Goal: Task Accomplishment & Management: Complete application form

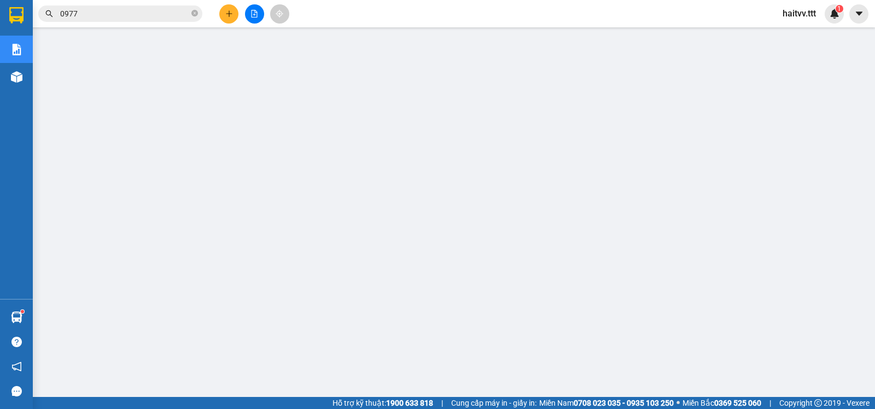
click at [102, 10] on input "0977" at bounding box center [124, 14] width 129 height 12
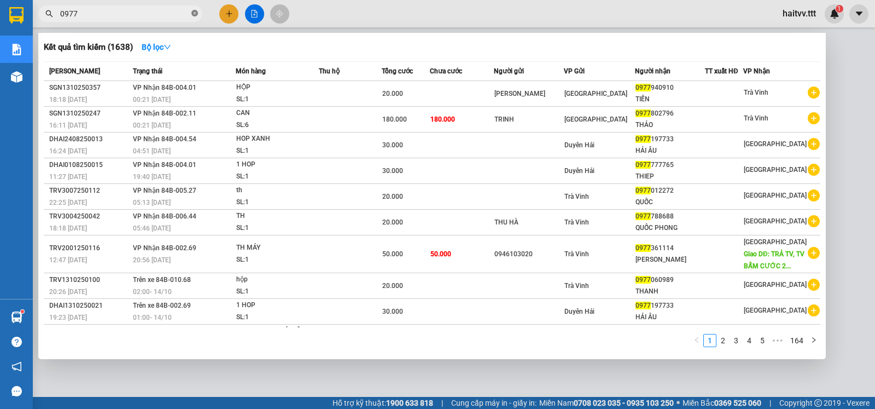
click at [194, 15] on icon "close-circle" at bounding box center [195, 13] width 7 height 7
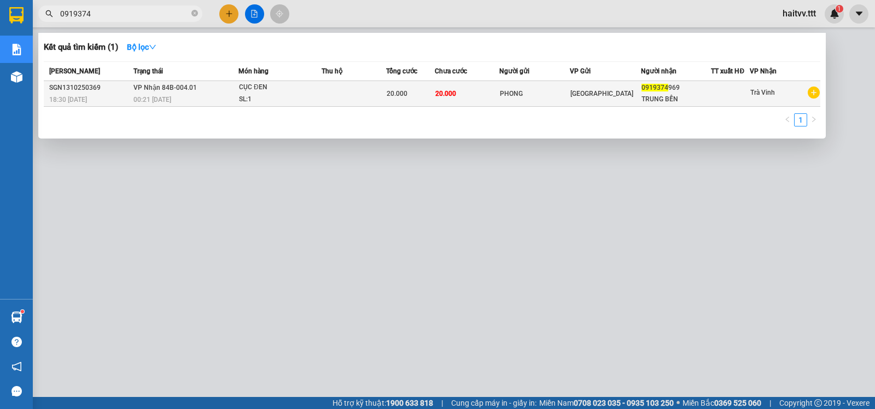
type input "0919374"
click at [283, 92] on div "CỤC ĐEN" at bounding box center [280, 88] width 82 height 12
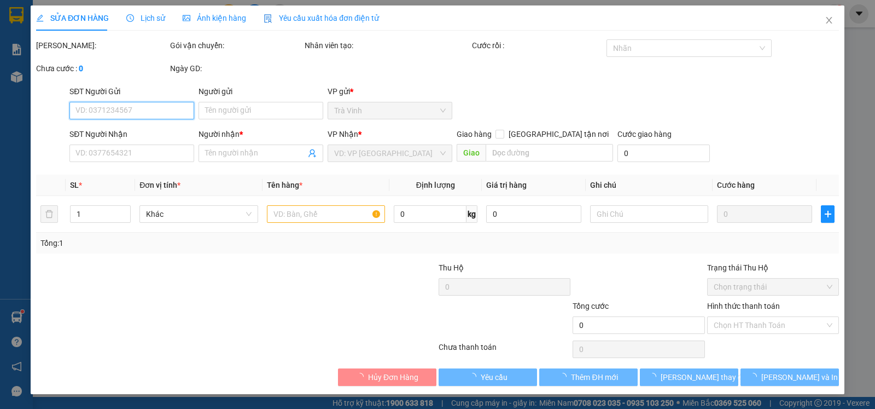
type input "PHONG"
type input "0919374969"
type input "TRUNG BỀN"
type input "20.000"
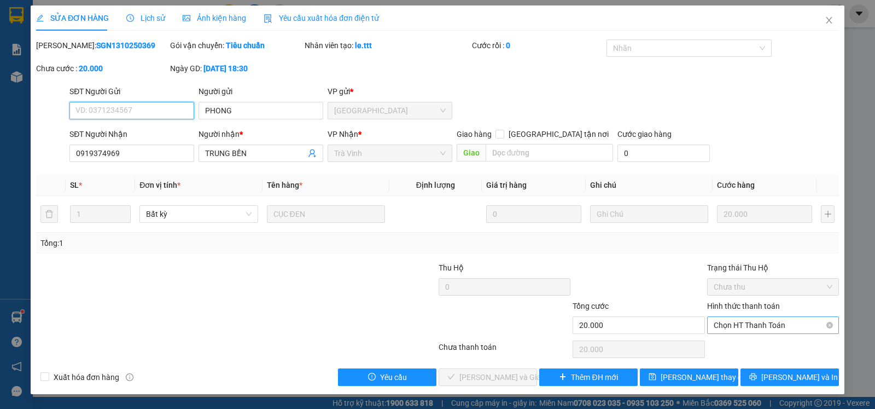
click at [738, 333] on span "Chọn HT Thanh Toán" at bounding box center [773, 325] width 119 height 16
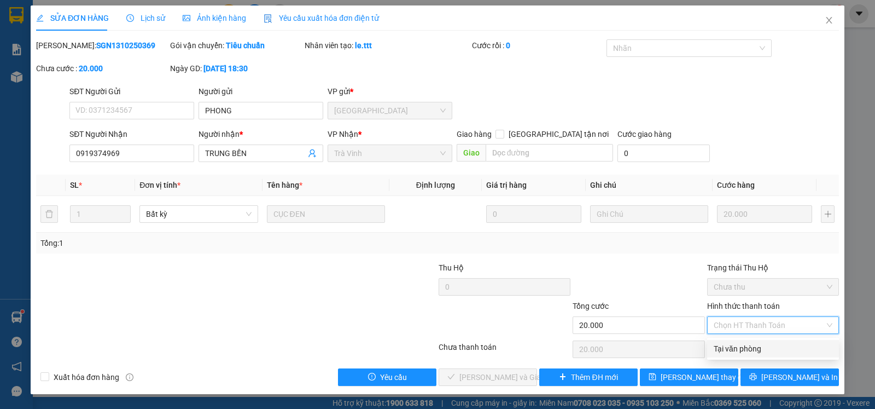
click at [732, 346] on div "Tại văn phòng" at bounding box center [773, 349] width 119 height 12
type input "0"
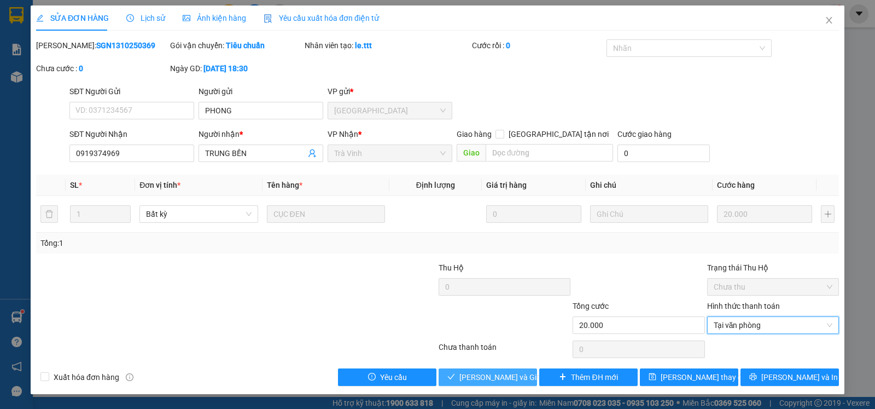
click at [503, 376] on span "[PERSON_NAME] và Giao hàng" at bounding box center [512, 377] width 105 height 12
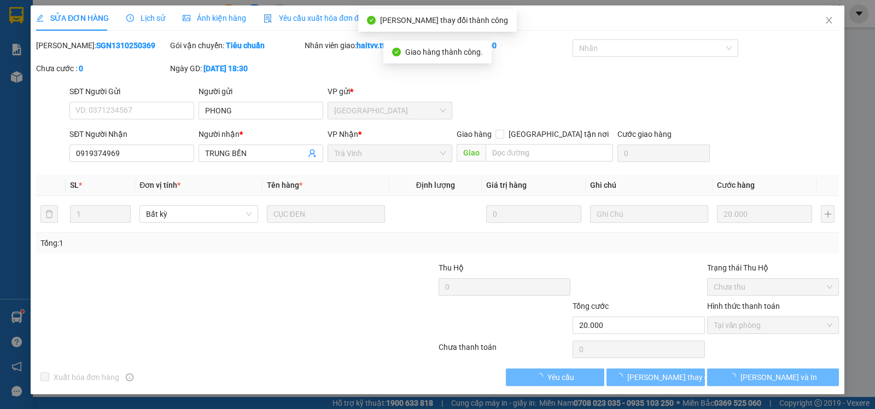
click at [152, 18] on span "Lịch sử" at bounding box center [145, 18] width 39 height 9
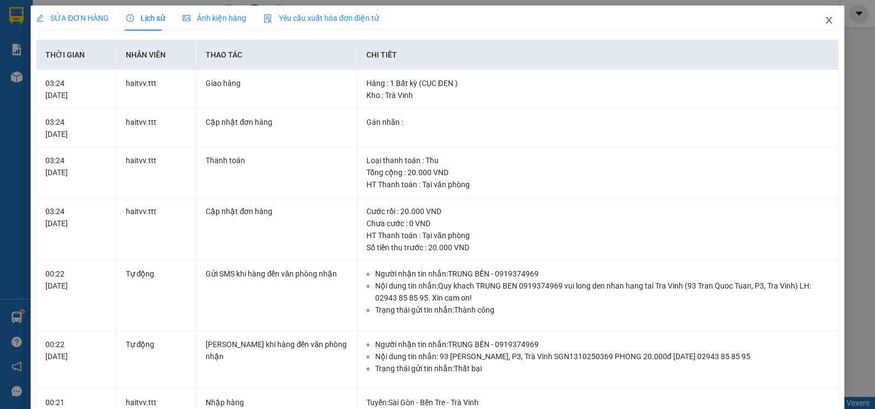
click at [825, 16] on icon "close" at bounding box center [829, 20] width 9 height 9
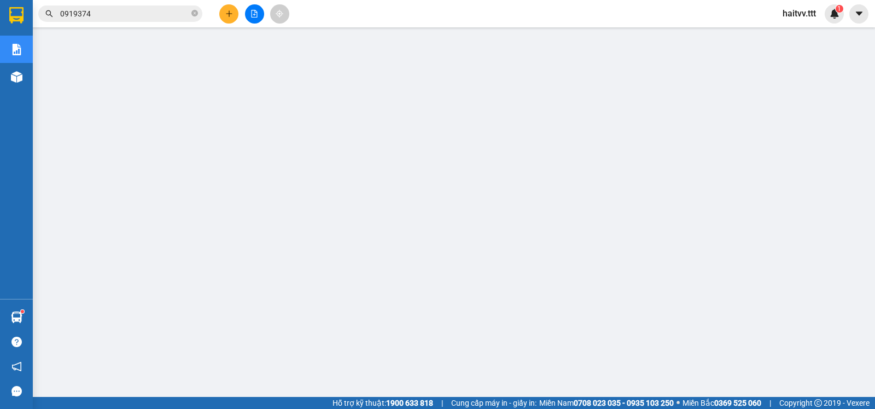
click at [102, 16] on input "0919374" at bounding box center [124, 14] width 129 height 12
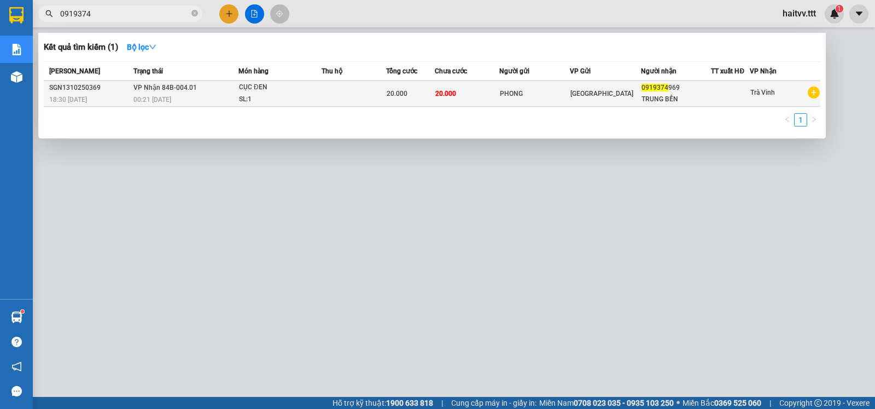
click at [364, 91] on td at bounding box center [354, 94] width 65 height 26
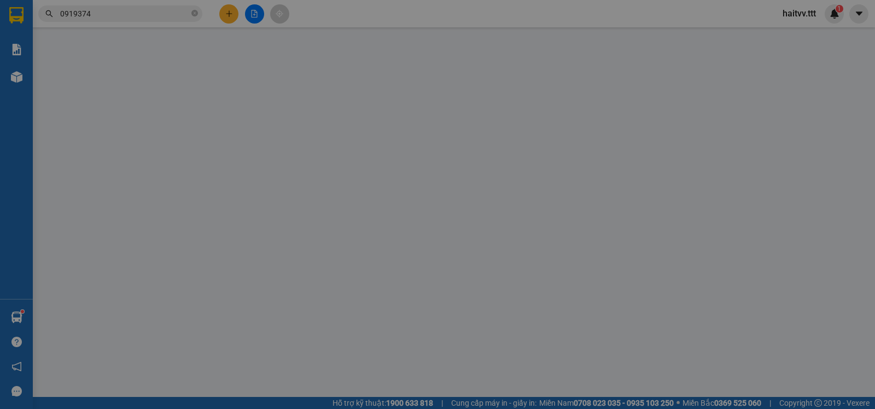
type input "PHONG"
type input "0919374969"
type input "TRUNG BỀN"
type input "20.000"
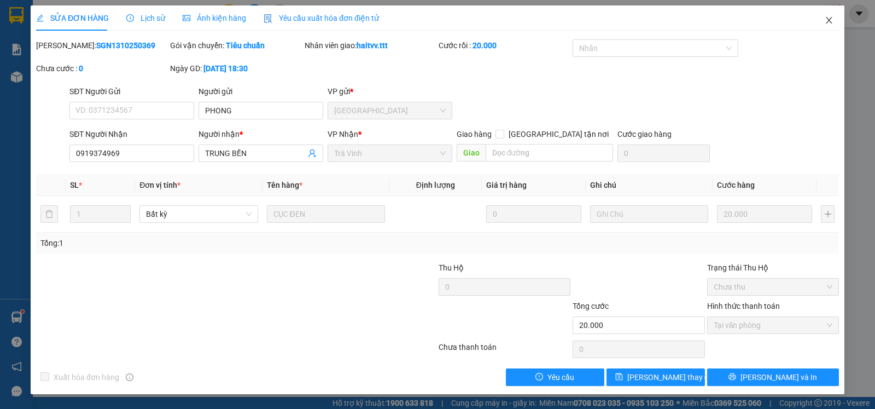
click at [834, 16] on span "Close" at bounding box center [829, 20] width 31 height 31
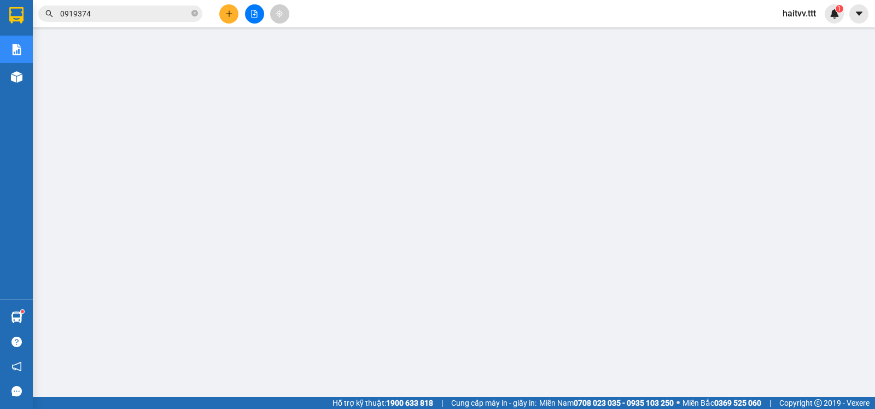
click at [229, 21] on button at bounding box center [228, 13] width 19 height 19
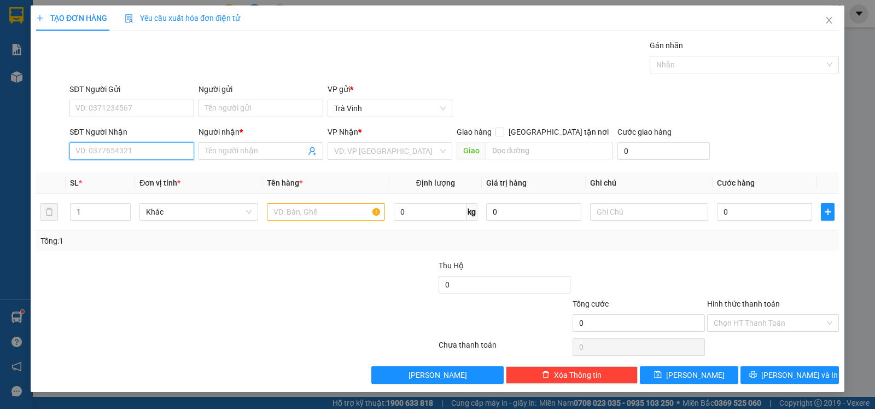
click at [128, 155] on input "SĐT Người Nhận" at bounding box center [131, 151] width 125 height 18
click at [126, 174] on div "0916946639 - [PERSON_NAME]" at bounding box center [132, 175] width 112 height 12
type input "0916946639"
type input "[PERSON_NAME]"
type input "0916946639"
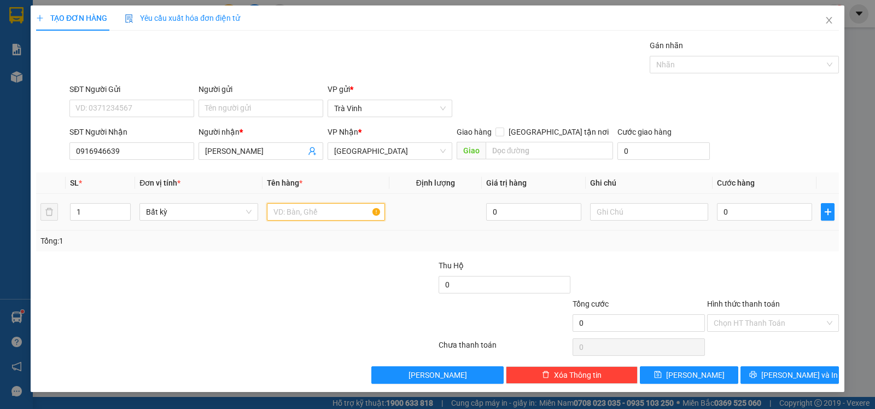
click at [290, 210] on input "text" at bounding box center [326, 212] width 118 height 18
type input "bao"
click at [728, 217] on input "0" at bounding box center [764, 212] width 95 height 18
type input "3"
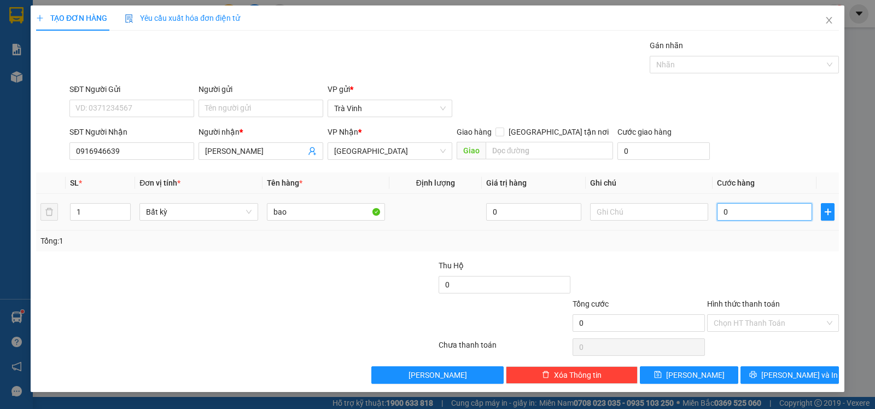
type input "3"
type input "30"
click at [762, 327] on input "Hình thức thanh toán" at bounding box center [769, 323] width 111 height 16
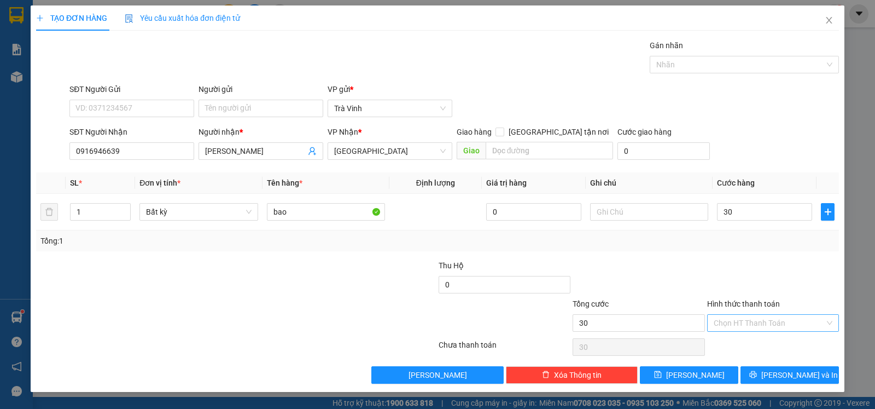
type input "30.000"
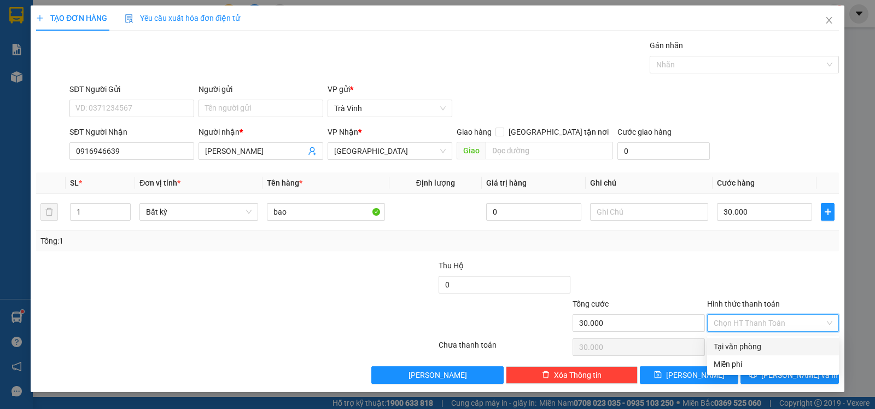
click at [761, 344] on div "Tại văn phòng" at bounding box center [773, 346] width 119 height 12
type input "0"
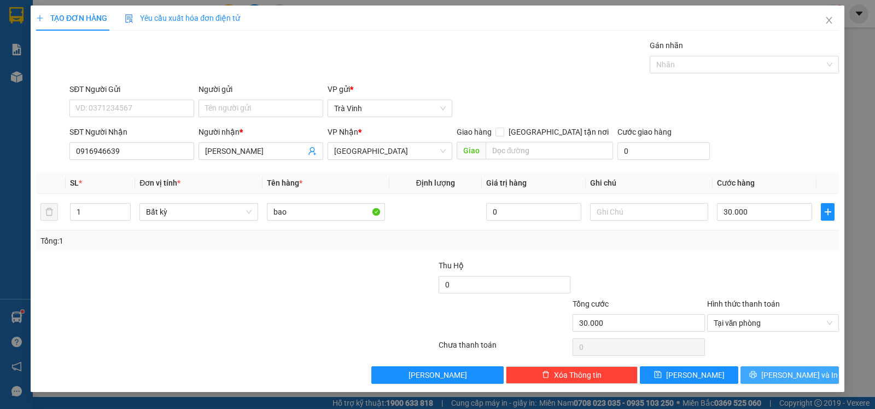
click at [782, 376] on span "[PERSON_NAME] và In" at bounding box center [800, 375] width 77 height 12
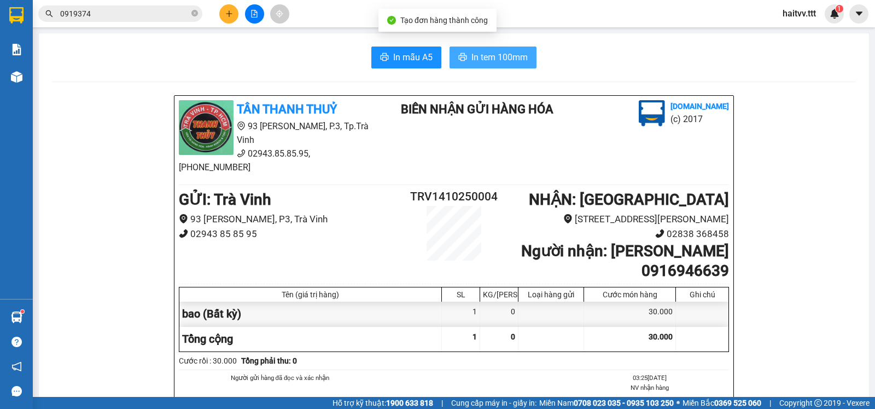
click at [478, 56] on span "In tem 100mm" at bounding box center [500, 57] width 56 height 14
click at [195, 12] on icon "close-circle" at bounding box center [195, 13] width 7 height 7
